Goal: Information Seeking & Learning: Learn about a topic

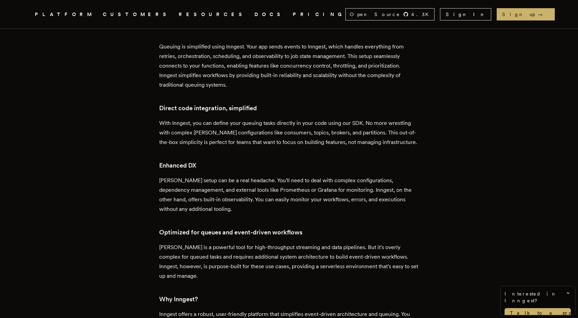
scroll to position [1195, 0]
click at [564, 294] on span "Interested in Inngest?" at bounding box center [538, 298] width 66 height 14
click at [569, 292] on icon at bounding box center [567, 293] width 5 height 5
click at [570, 308] on icon at bounding box center [568, 308] width 5 height 5
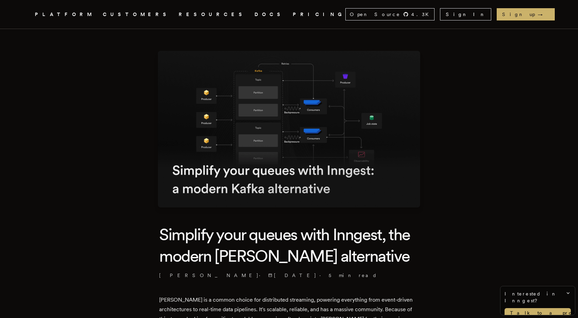
scroll to position [1, 0]
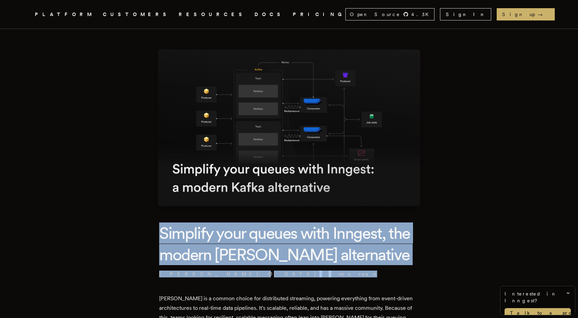
drag, startPoint x: 136, startPoint y: 228, endPoint x: 353, endPoint y: 271, distance: 220.9
click at [353, 258] on h1 "Simplify your queues with Inngest, the modern Kafka alternative" at bounding box center [289, 244] width 260 height 43
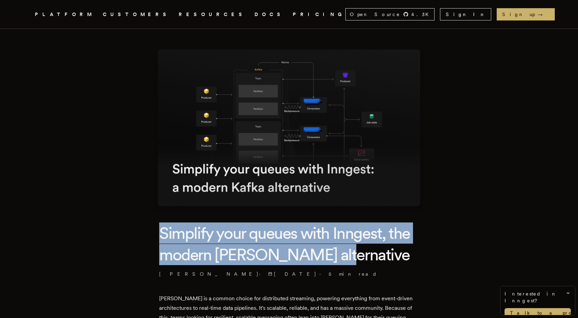
drag, startPoint x: 165, startPoint y: 233, endPoint x: 355, endPoint y: 258, distance: 191.6
click at [355, 258] on h1 "Simplify your queues with Inngest, the modern Kafka alternative" at bounding box center [289, 244] width 260 height 43
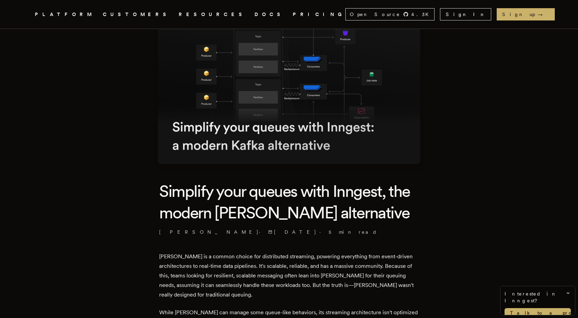
scroll to position [43, 0]
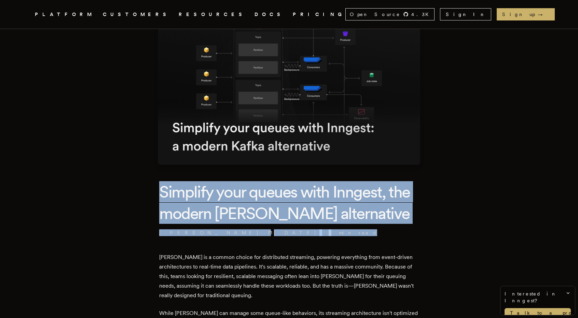
drag, startPoint x: 133, startPoint y: 182, endPoint x: 395, endPoint y: 227, distance: 265.2
click at [395, 227] on header "Simplify your queues with Inngest, the modern Kafka alternative Cheryl Manalo ·…" at bounding box center [289, 208] width 260 height 55
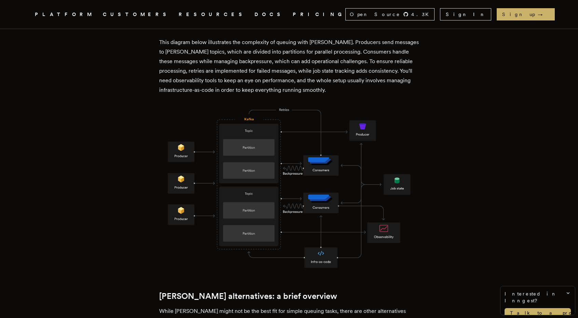
scroll to position [517, 0]
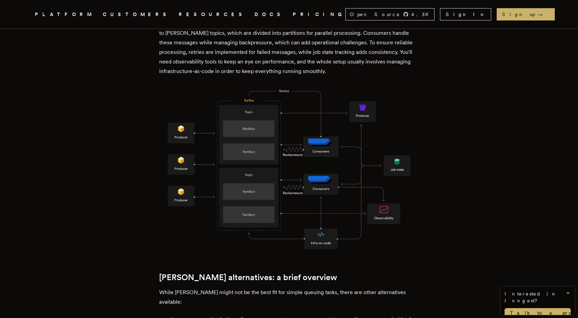
click at [293, 11] on link "PRICING" at bounding box center [319, 14] width 53 height 9
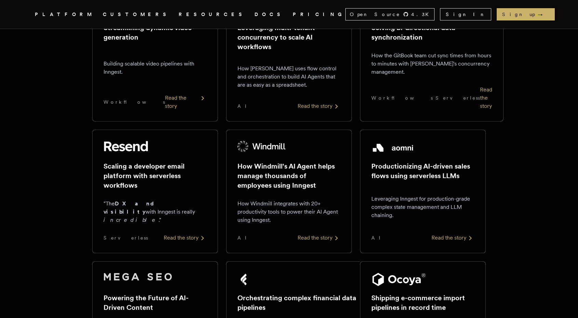
scroll to position [155, 0]
click at [455, 235] on div "Read the story" at bounding box center [452, 238] width 43 height 8
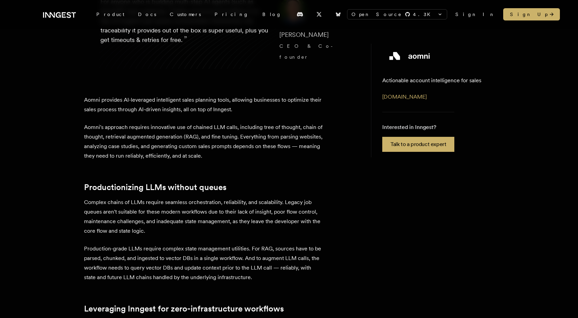
scroll to position [121, 0]
drag, startPoint x: 82, startPoint y: 86, endPoint x: 100, endPoint y: 90, distance: 18.4
click at [100, 90] on div "Customer story - Aomni Productionizing AI-driven sales flows using serverless L…" at bounding box center [289, 261] width 547 height 675
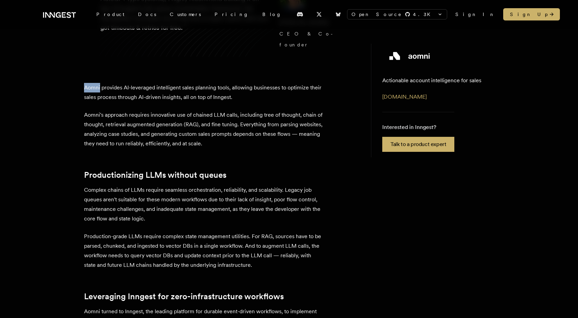
scroll to position [133, 0]
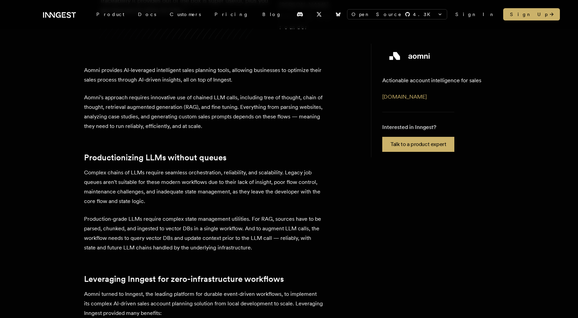
click at [53, 229] on div "Customer story - Aomni Productionizing AI-driven sales flows using serverless L…" at bounding box center [289, 232] width 547 height 675
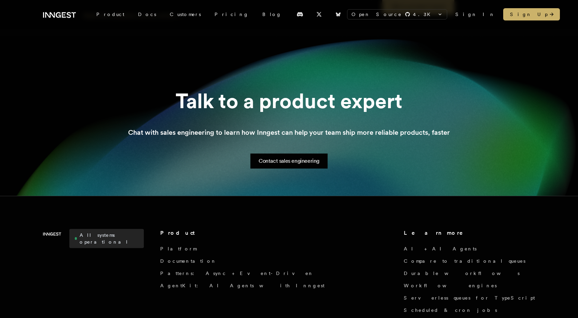
scroll to position [724, 0]
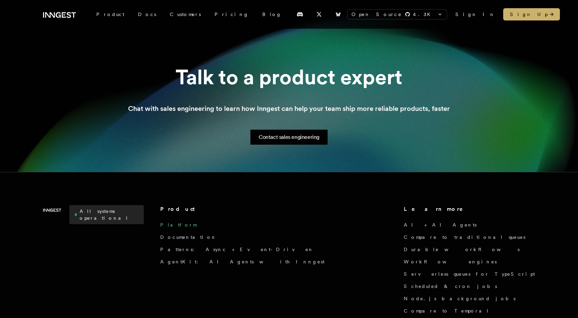
click at [174, 222] on link "Platform" at bounding box center [178, 225] width 36 height 7
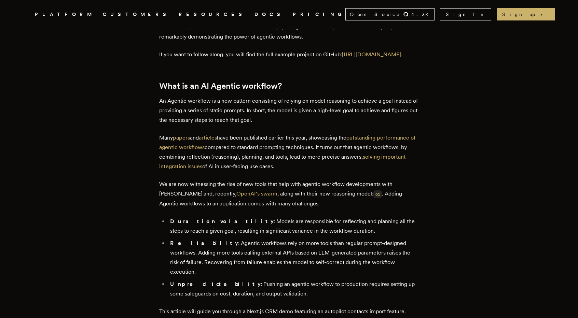
scroll to position [568, 0]
